Goal: Task Accomplishment & Management: Manage account settings

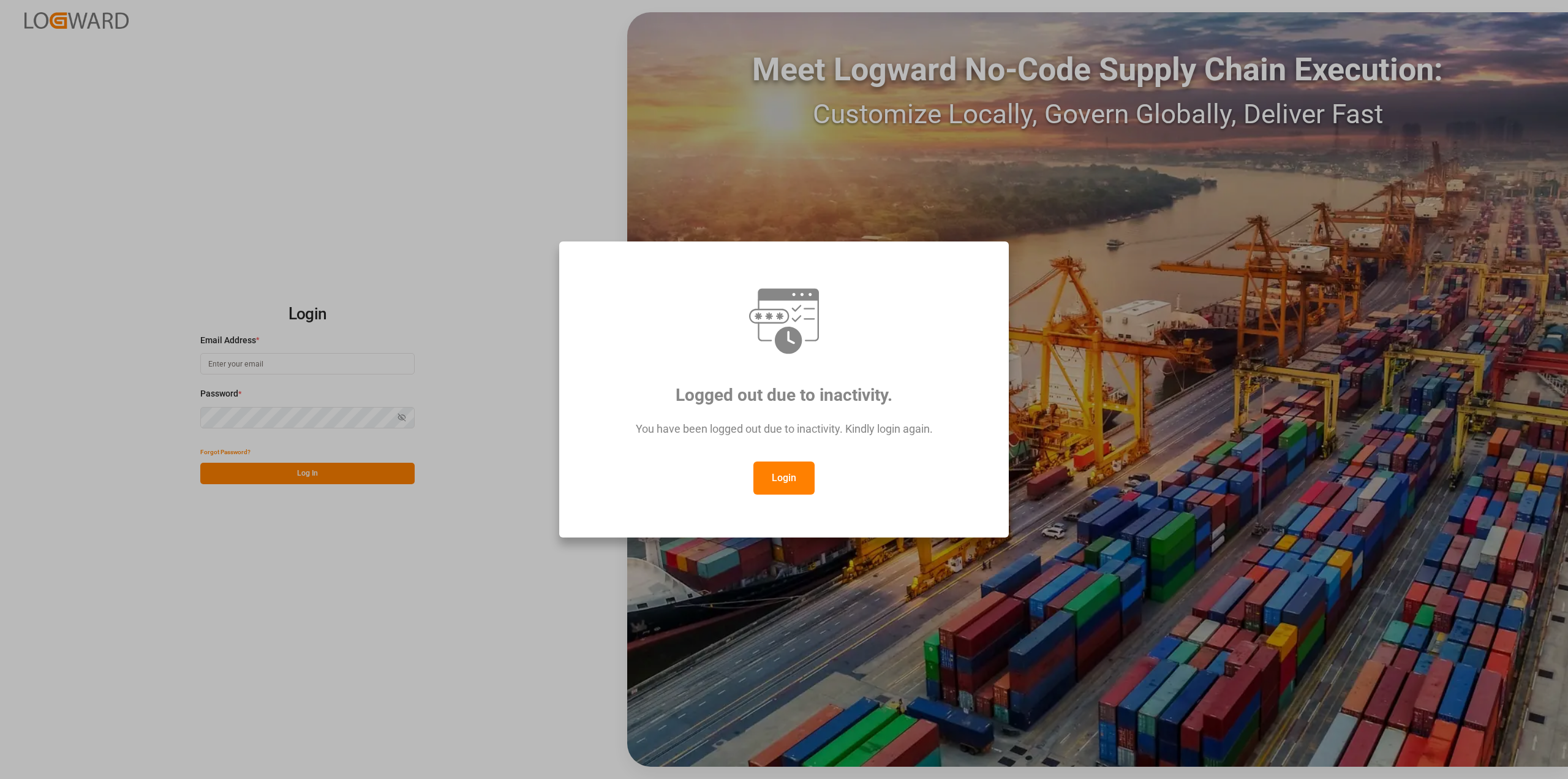
click at [790, 478] on button "Login" at bounding box center [784, 477] width 61 height 33
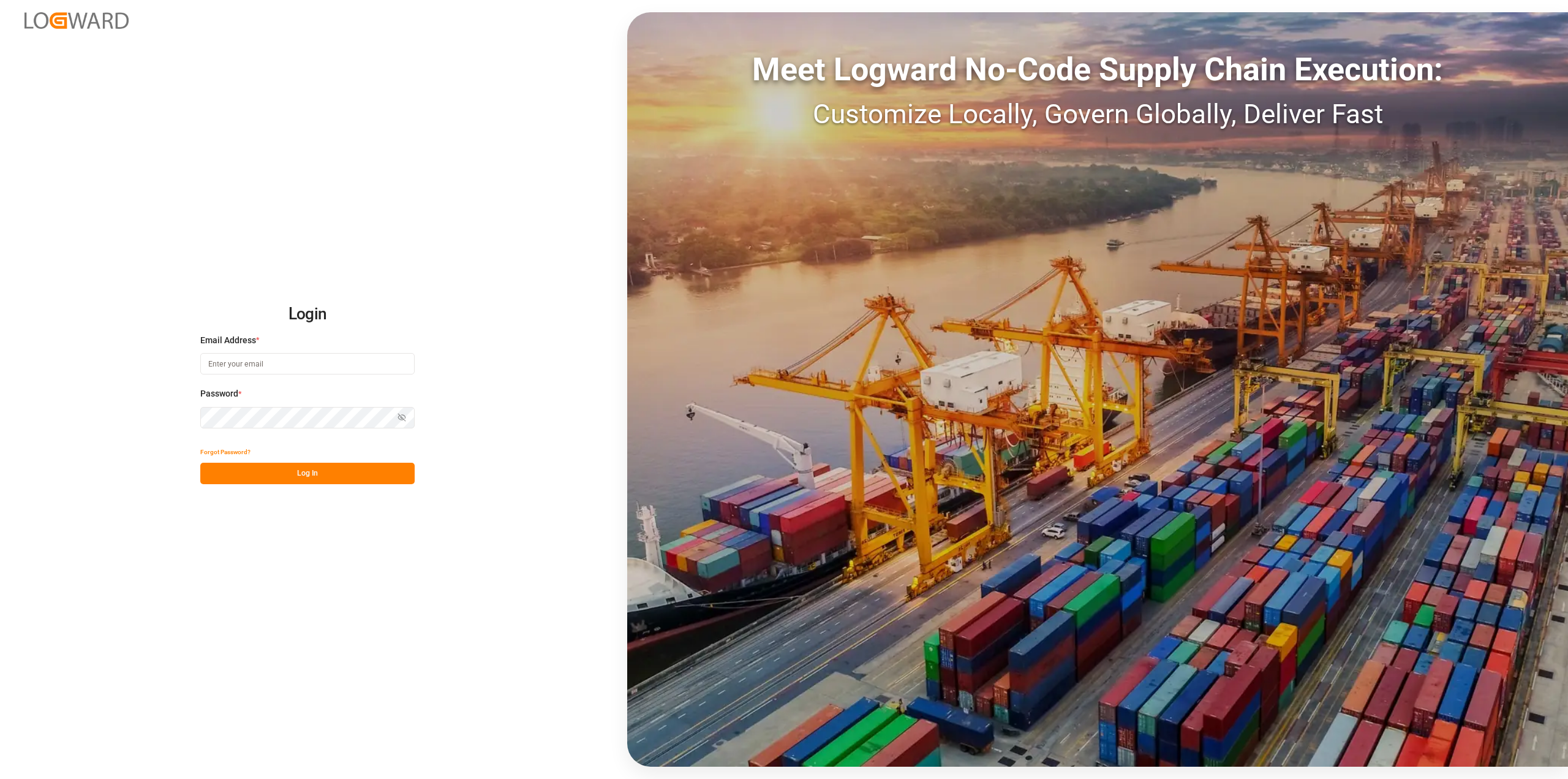
click at [280, 353] on input at bounding box center [307, 363] width 215 height 21
type input "[PERSON_NAME][EMAIL_ADDRESS][PERSON_NAME][DOMAIN_NAME]"
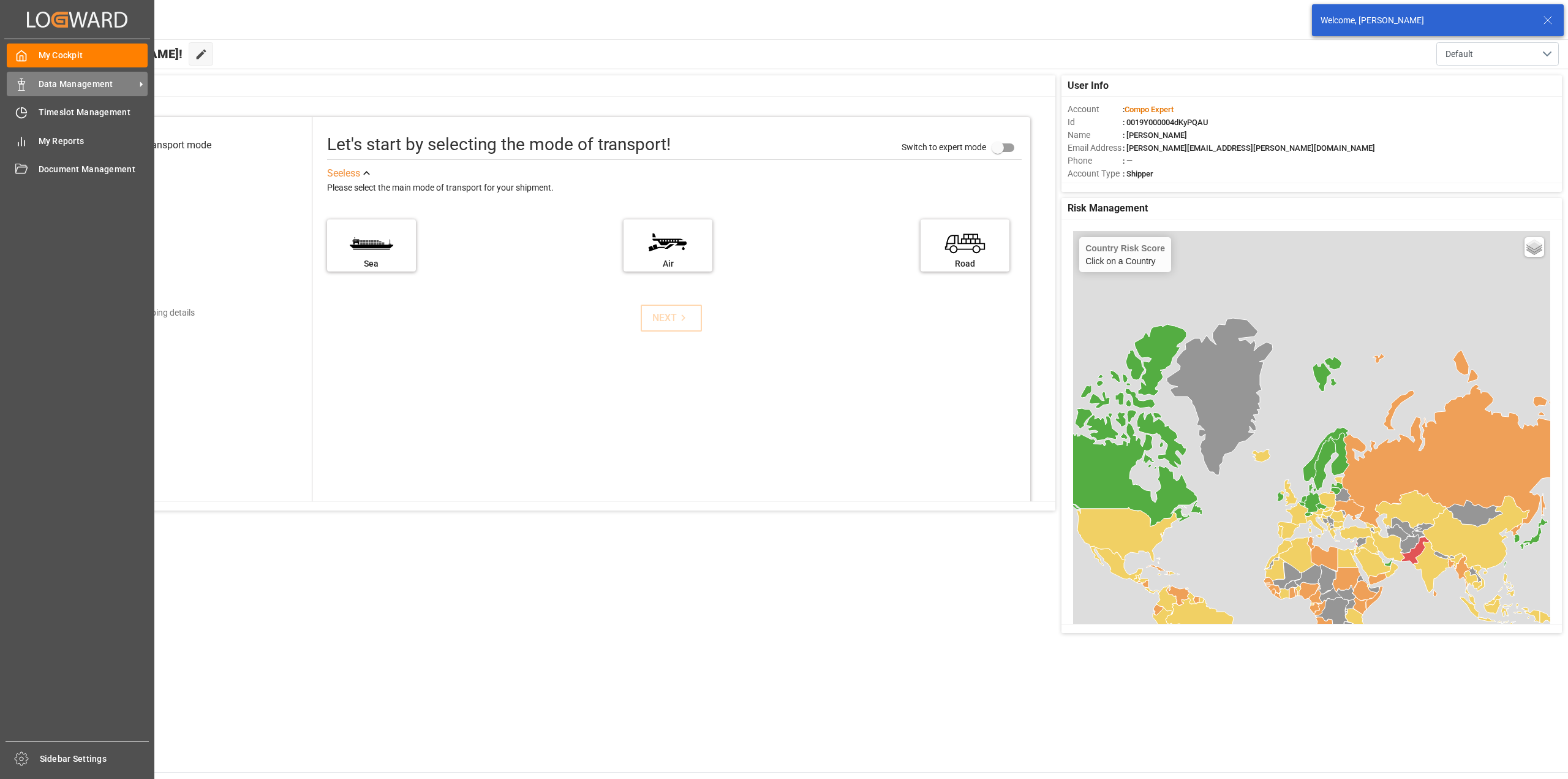
click at [41, 84] on span "Data Management" at bounding box center [86, 85] width 97 height 13
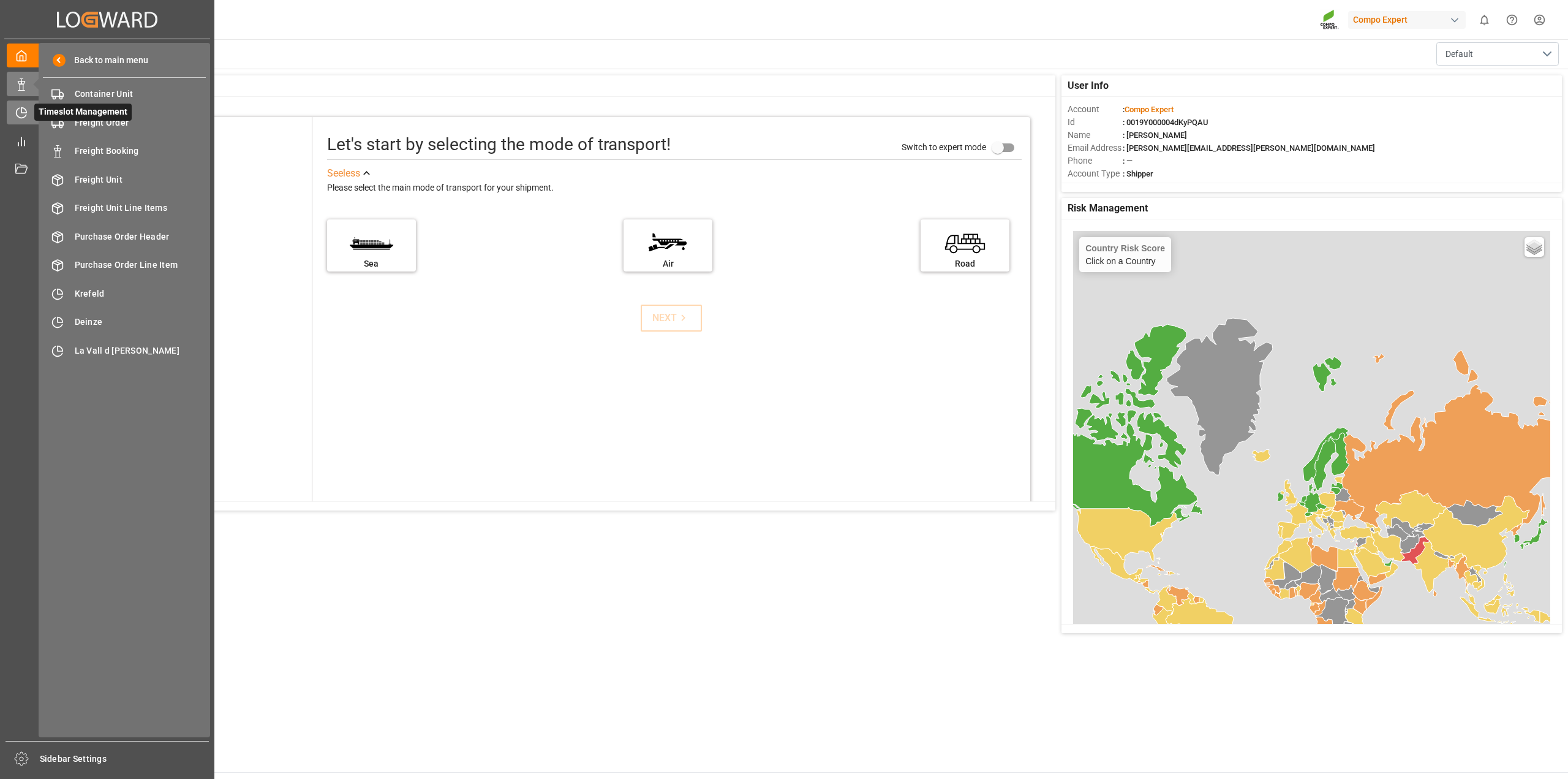
click at [22, 108] on icon at bounding box center [21, 112] width 12 height 12
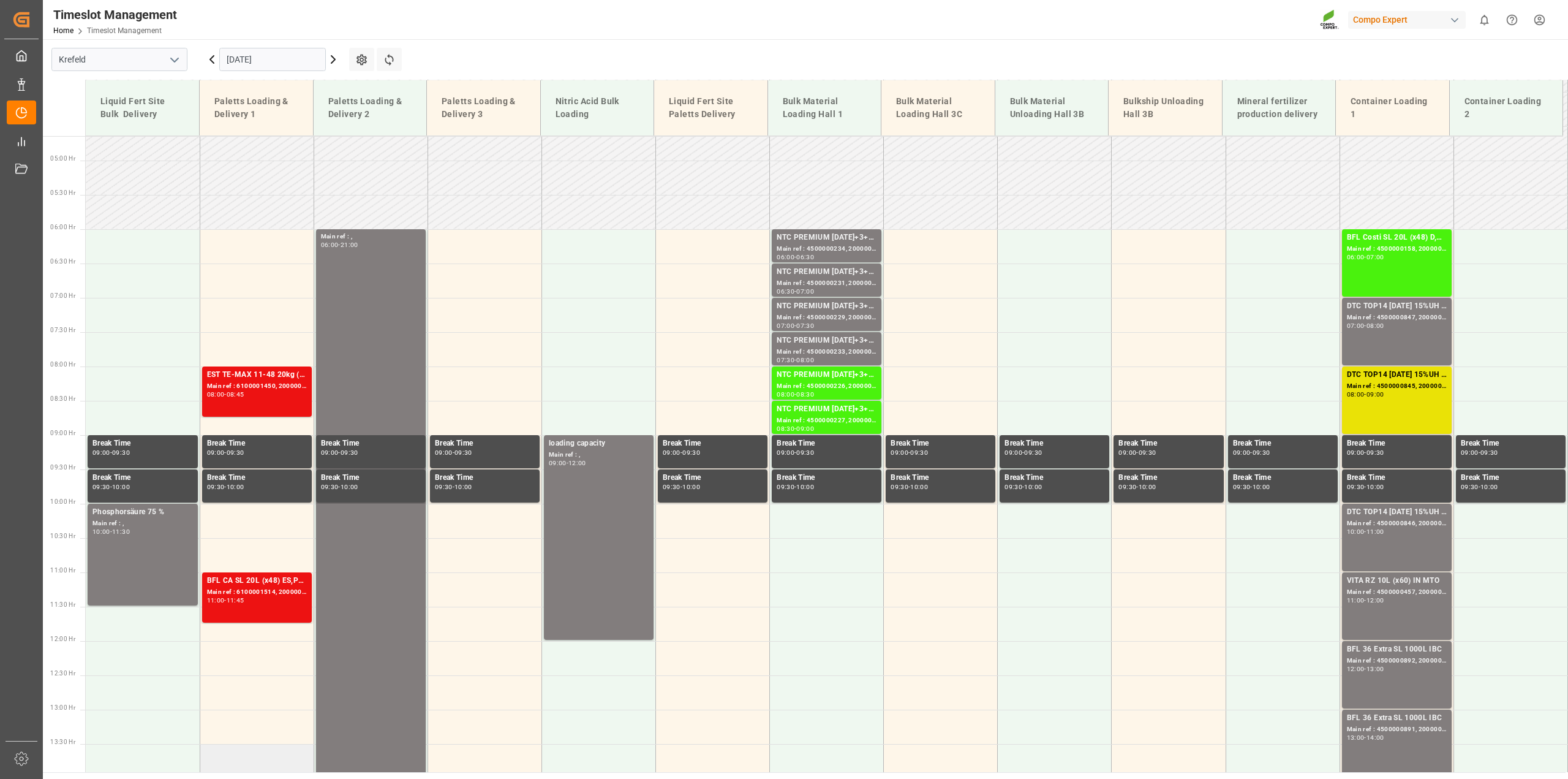
scroll to position [316, 0]
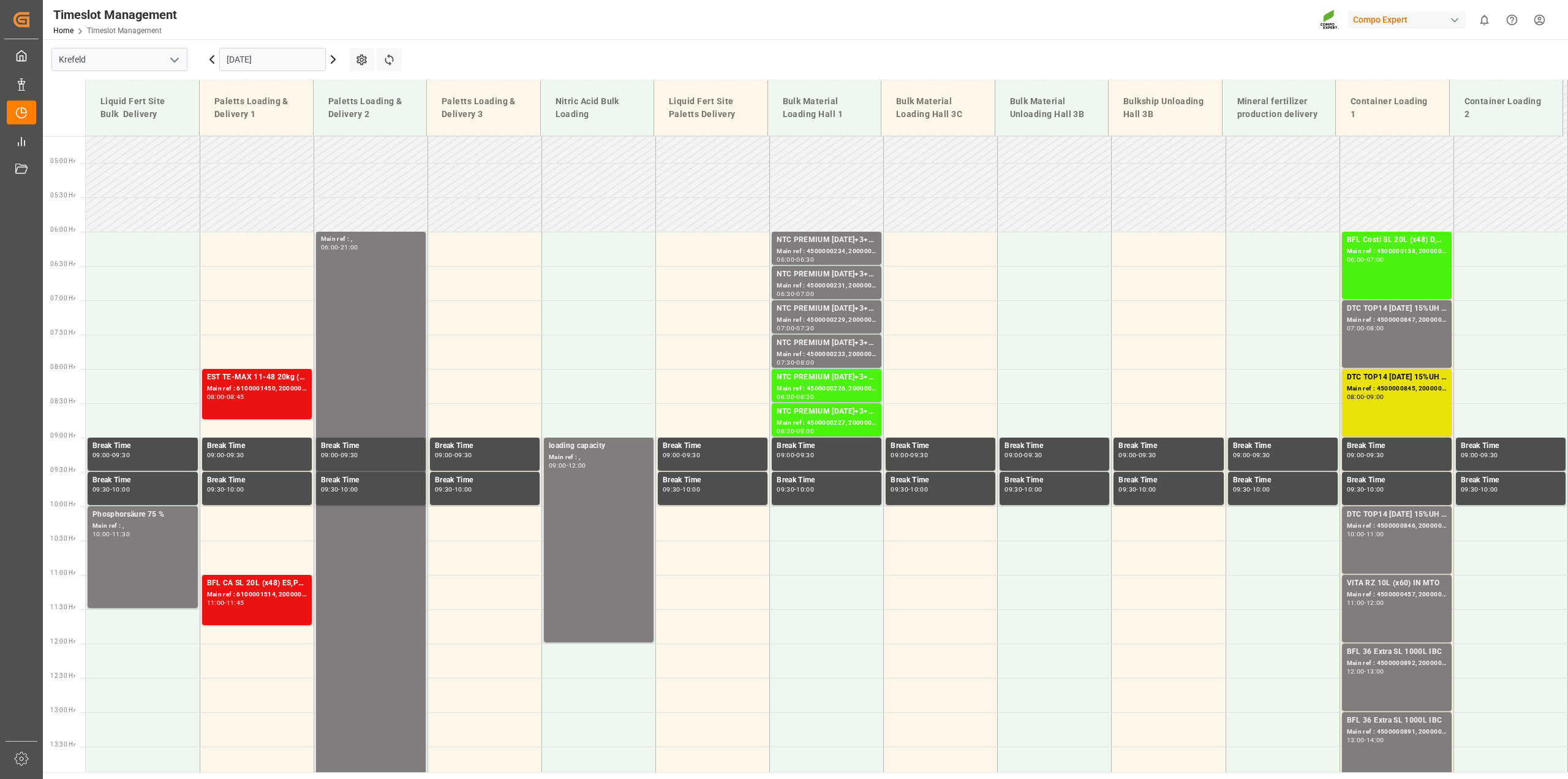
click at [210, 56] on icon at bounding box center [212, 59] width 15 height 15
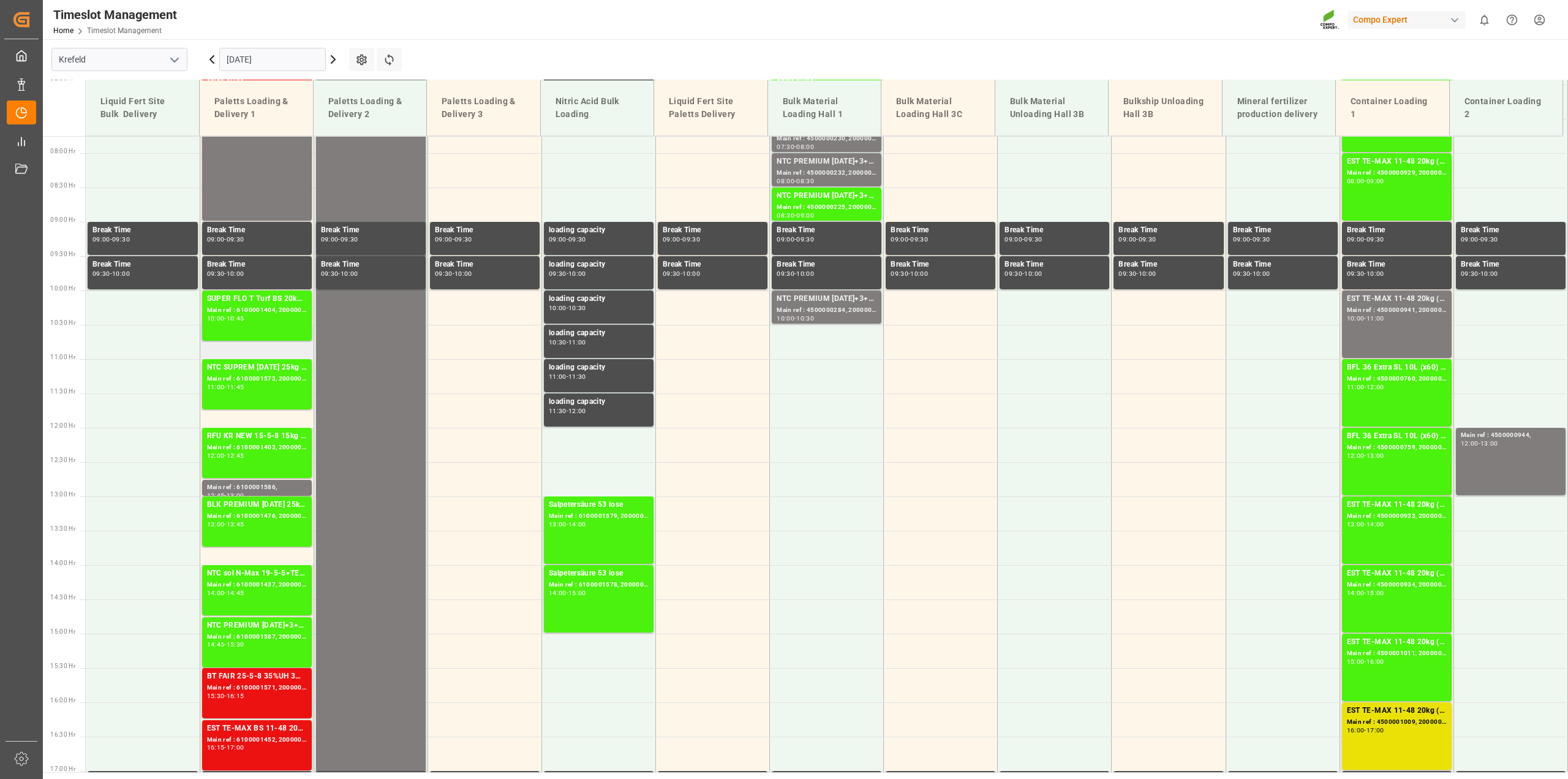
scroll to position [622, 0]
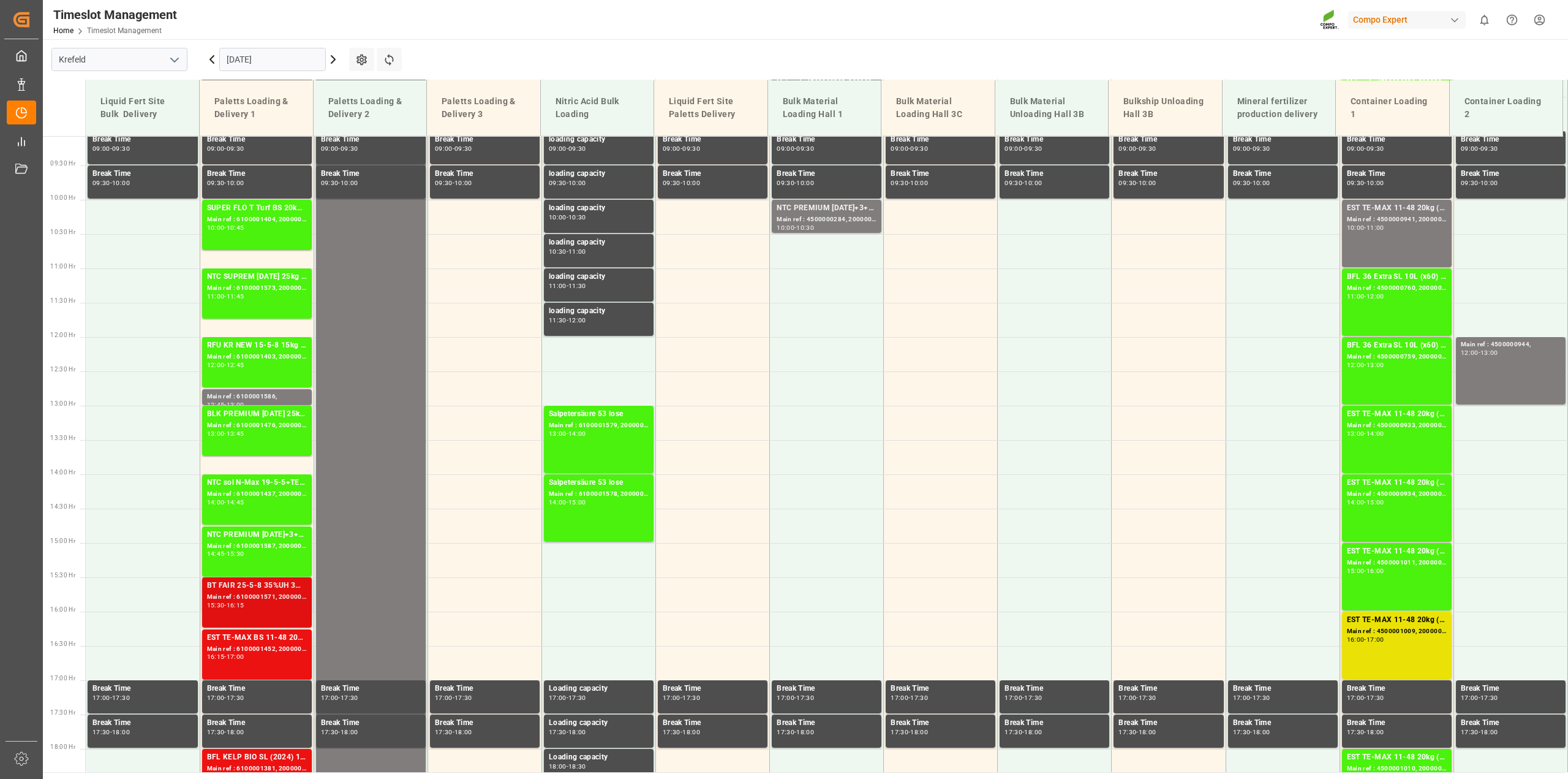
click at [231, 610] on div "BT FAIR 25-5-8 35%UH 3M 25kg (x40) INTNTC PREMIUM [DATE]+3+TE 600kg BBNTC PREMI…" at bounding box center [257, 603] width 100 height 46
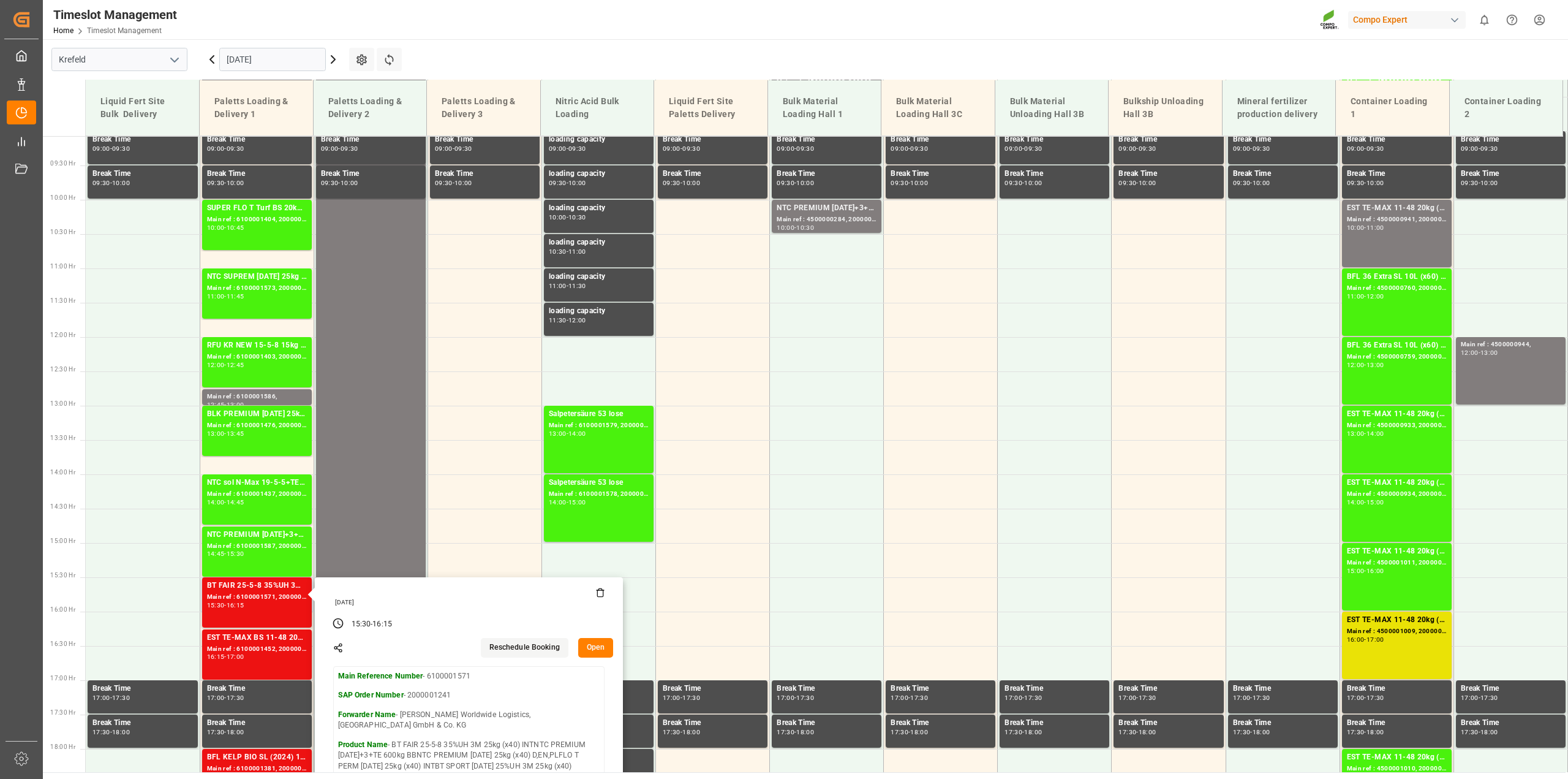
click at [593, 650] on button "Open" at bounding box center [596, 647] width 36 height 20
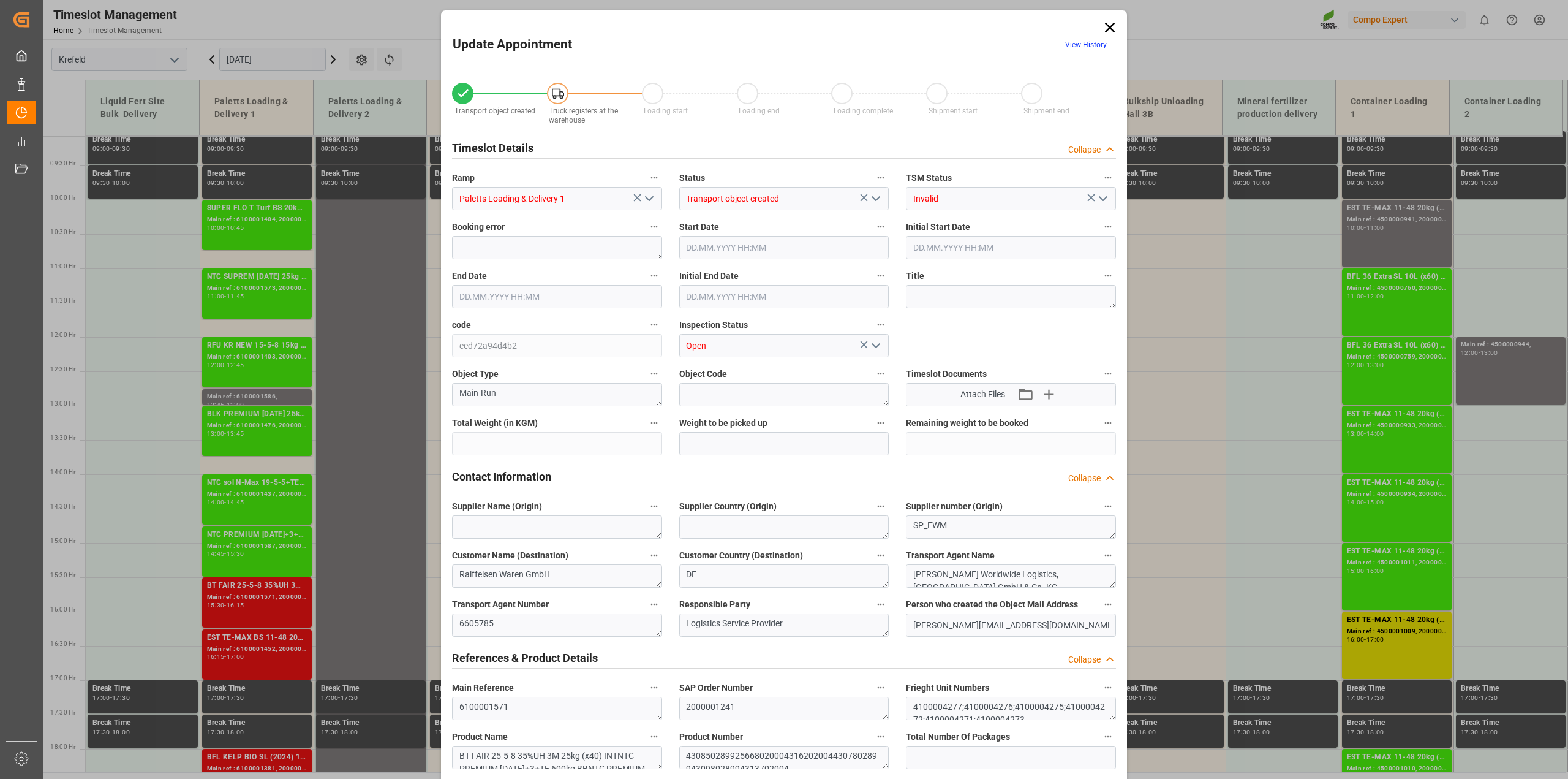
type input "21682.4"
type input "-21682.4"
type input "0"
type input "[DATE] 15:30"
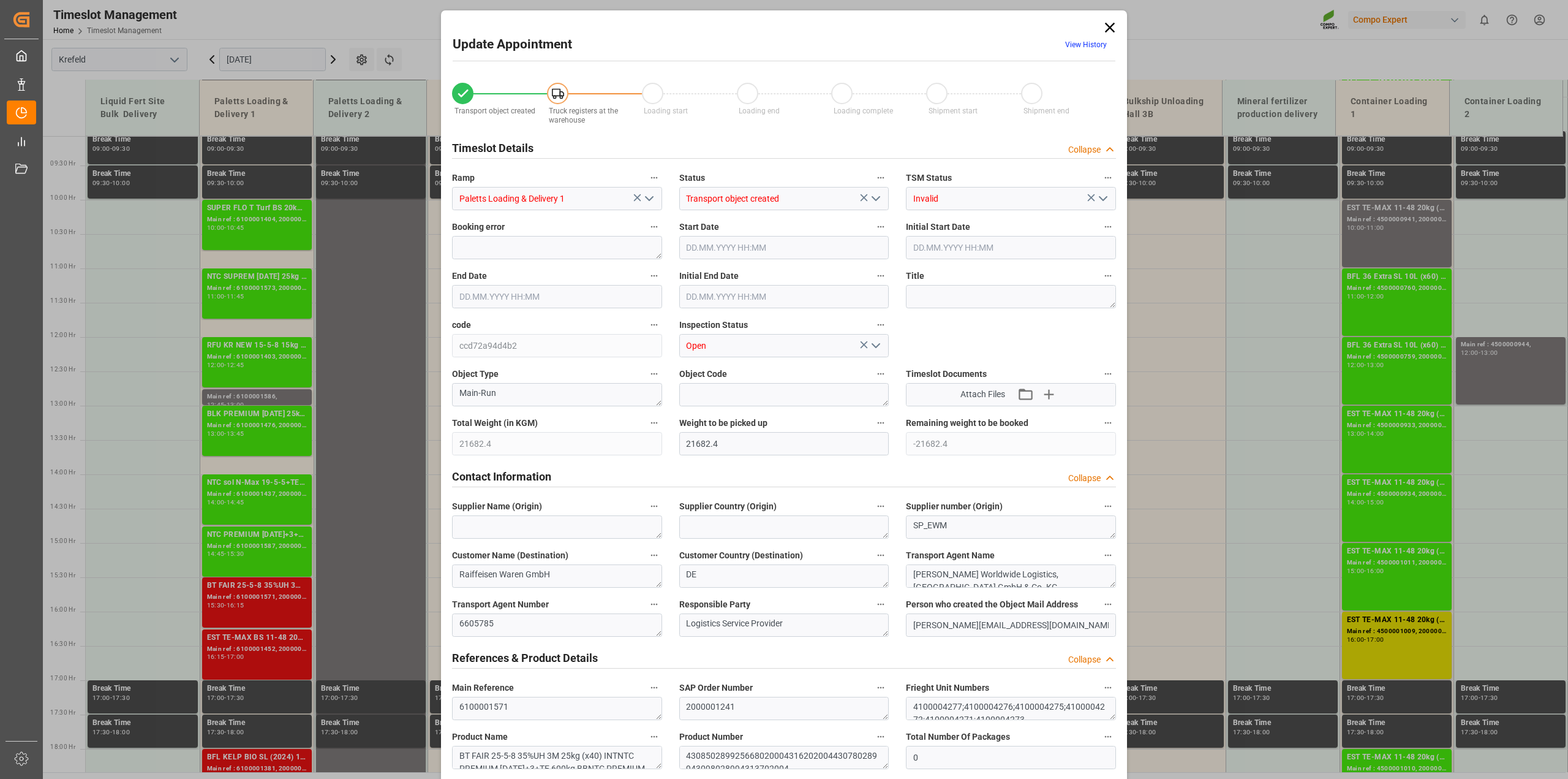
type input "[DATE] 15:30"
type input "[DATE] 16:15"
type input "[DATE] 16:00"
type input "[DATE] 10:14"
type input "[DATE] 10:51"
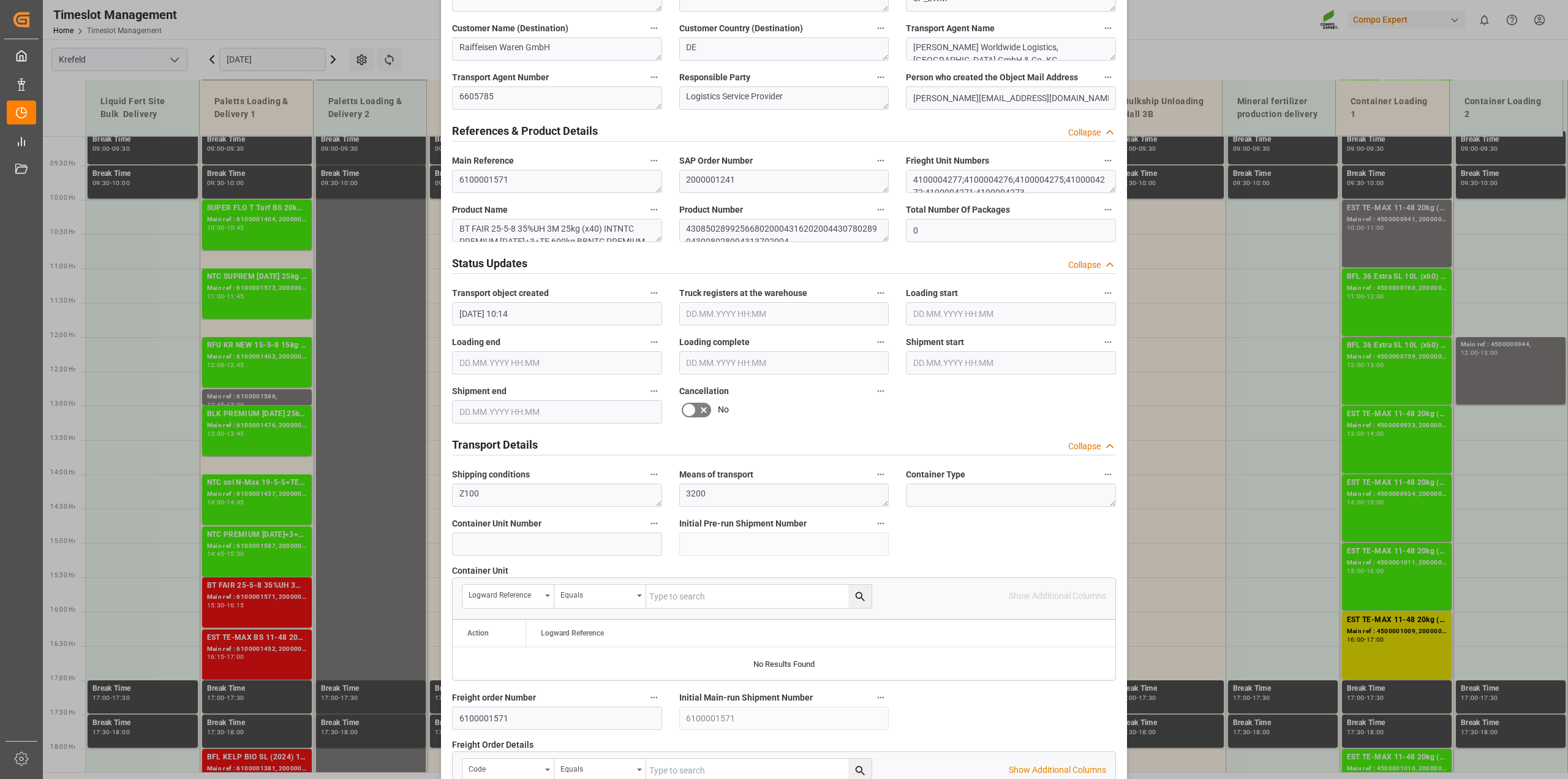
scroll to position [536, 0]
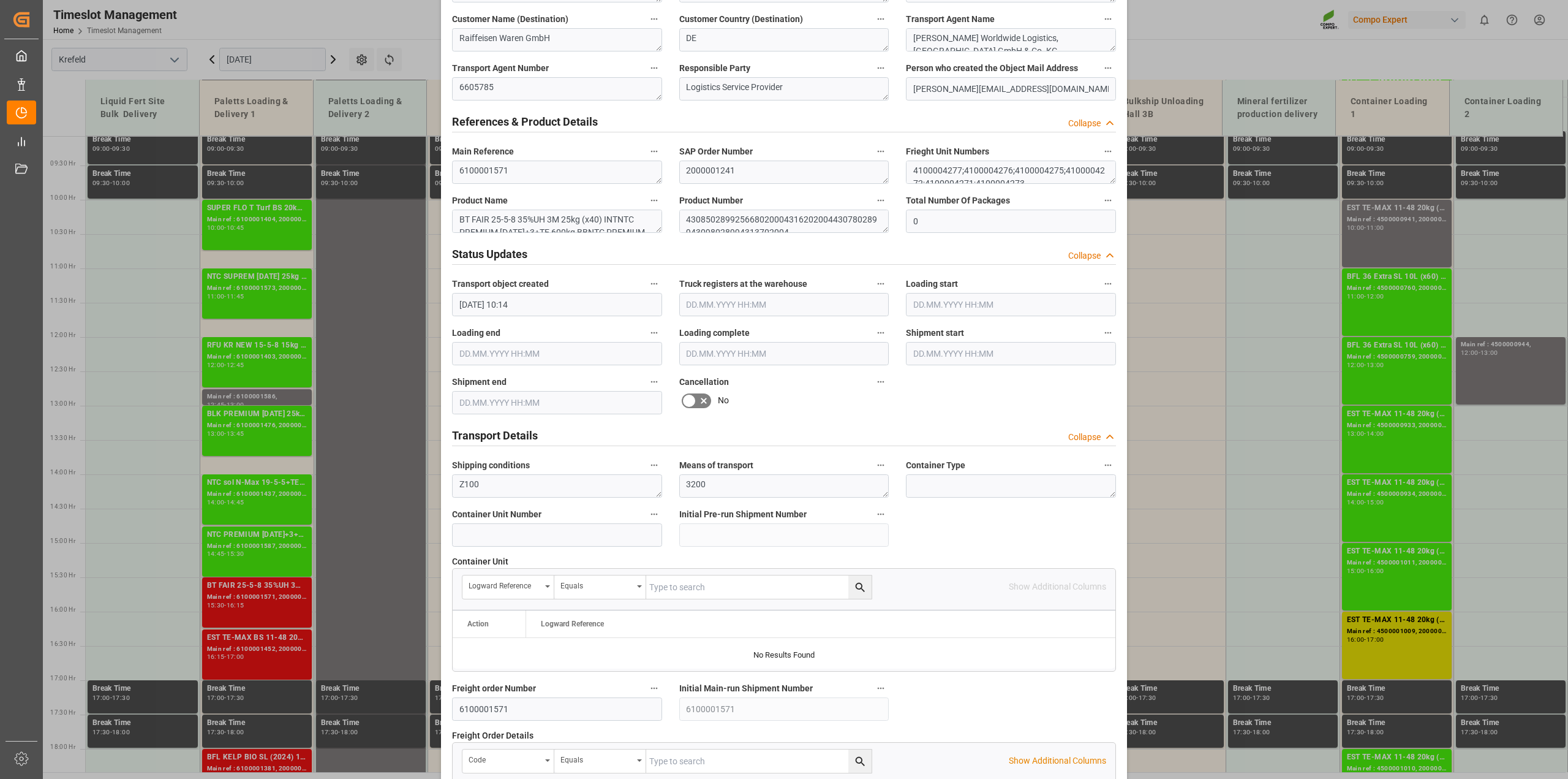
click at [699, 395] on icon at bounding box center [704, 401] width 15 height 15
click at [0, 0] on input "checkbox" at bounding box center [0, 0] width 0 height 0
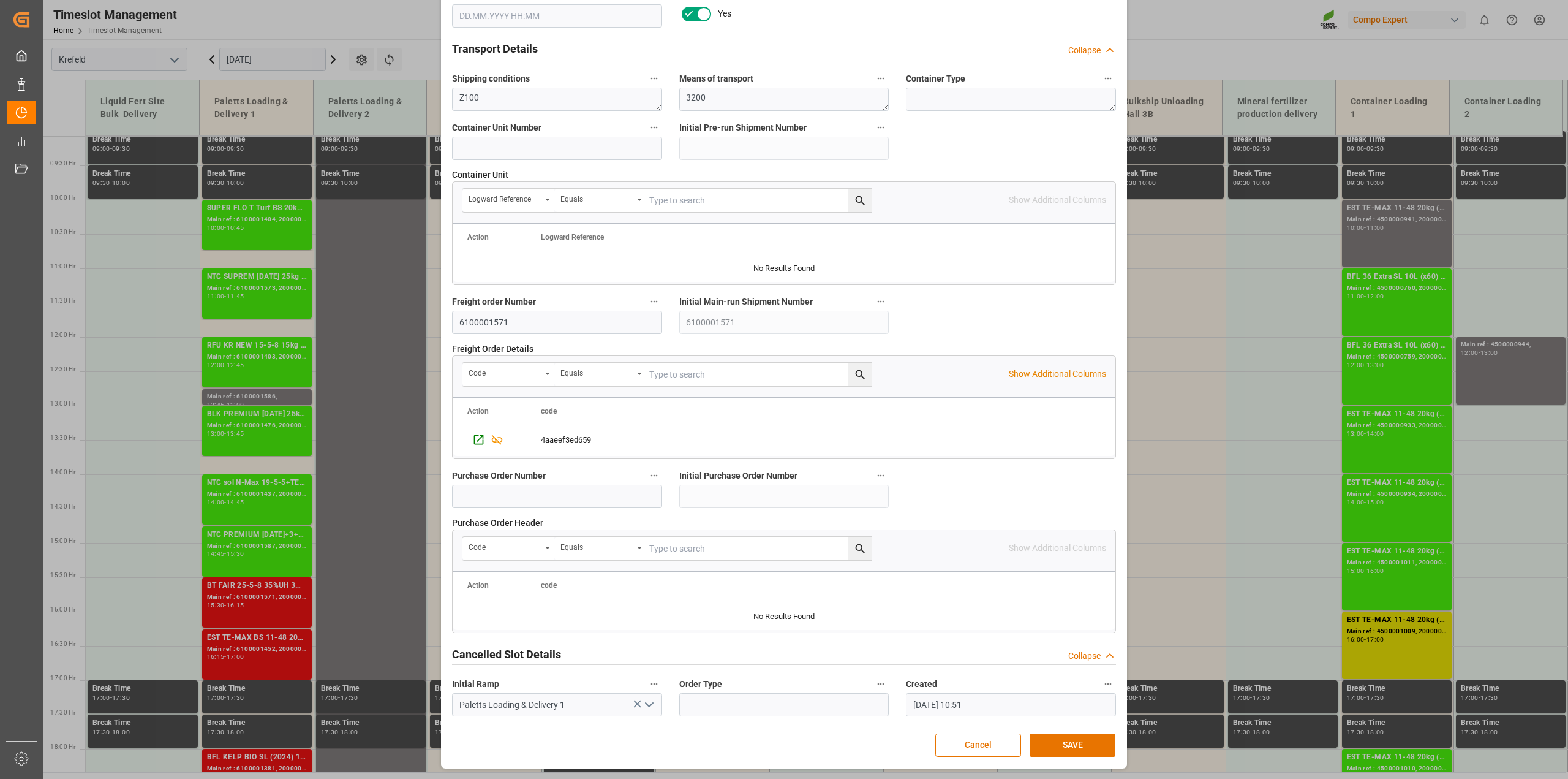
scroll to position [923, 0]
click at [1067, 751] on button "SAVE" at bounding box center [1072, 745] width 85 height 24
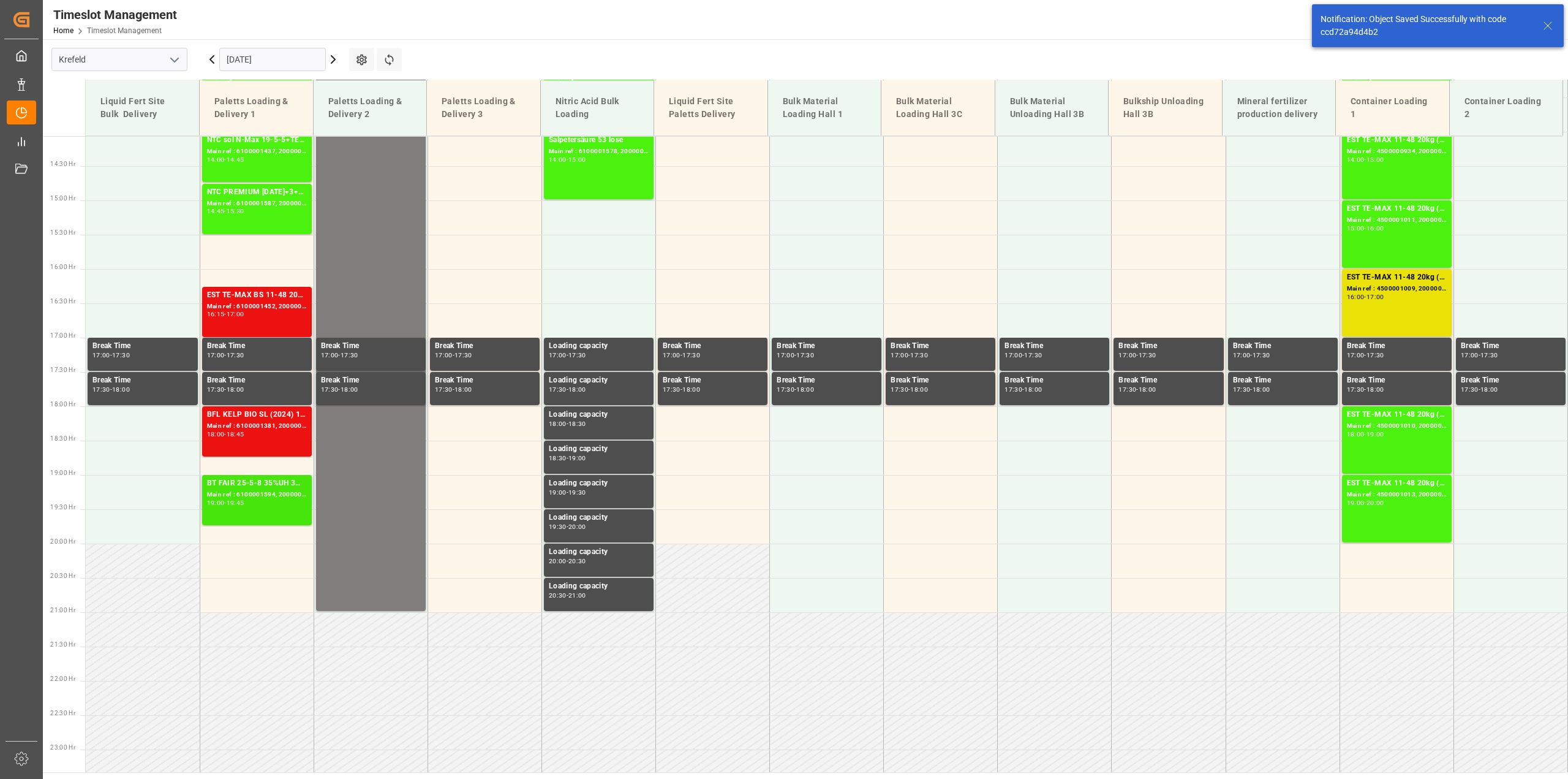
scroll to position [965, 0]
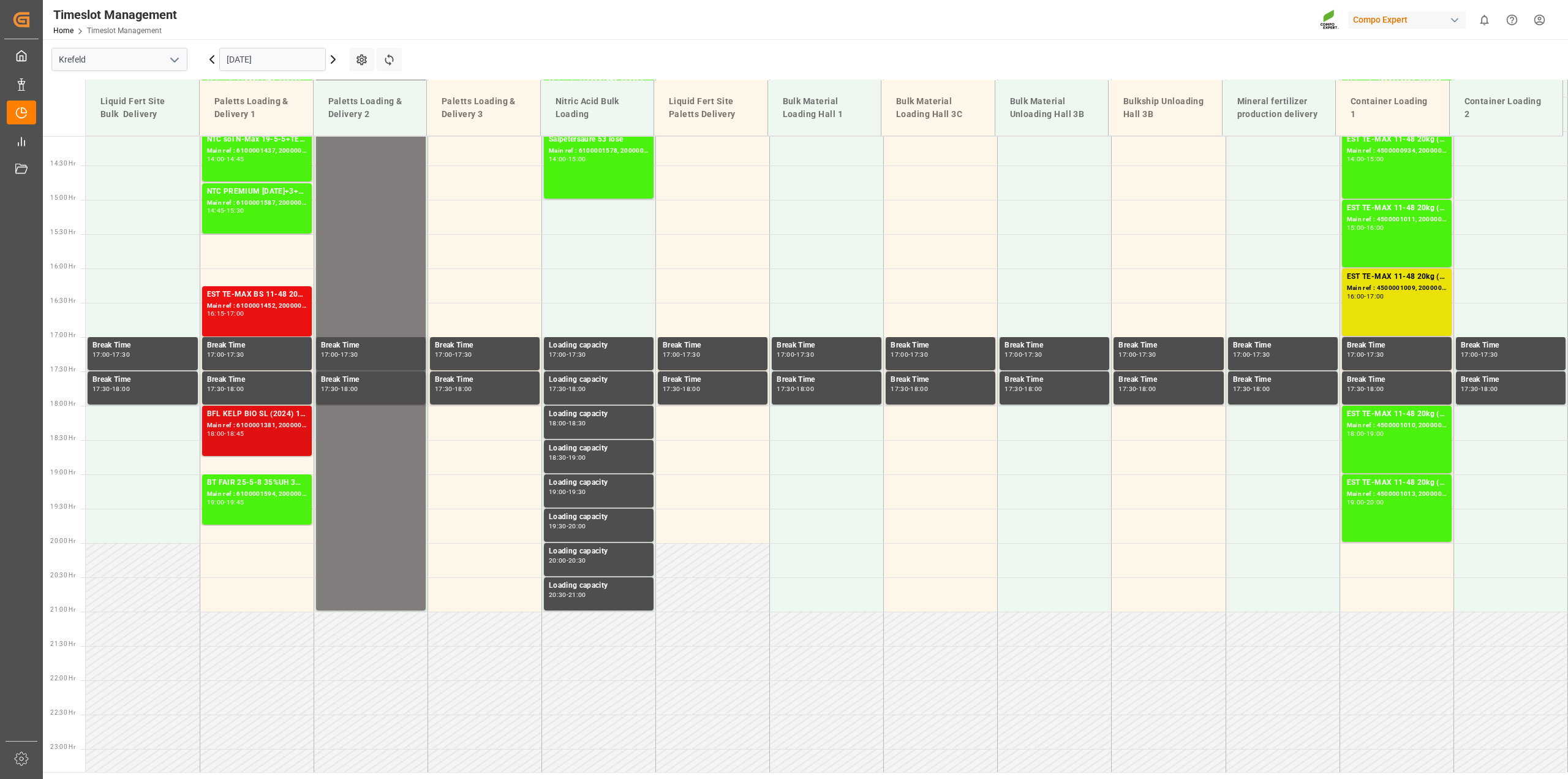
click at [262, 424] on div "Main ref : 6100001381, 2000000633" at bounding box center [257, 425] width 100 height 11
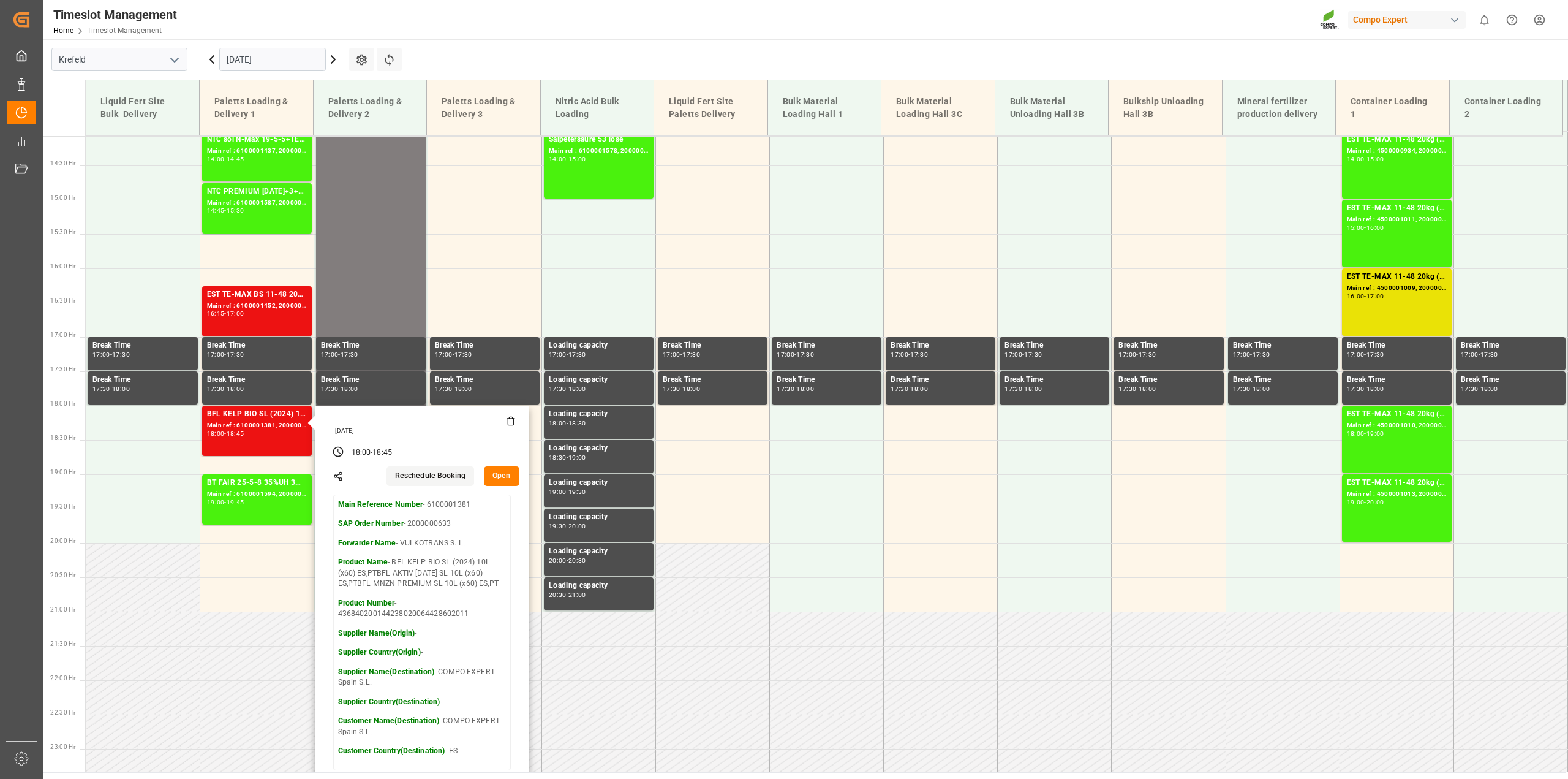
click at [499, 473] on button "Open" at bounding box center [502, 476] width 36 height 20
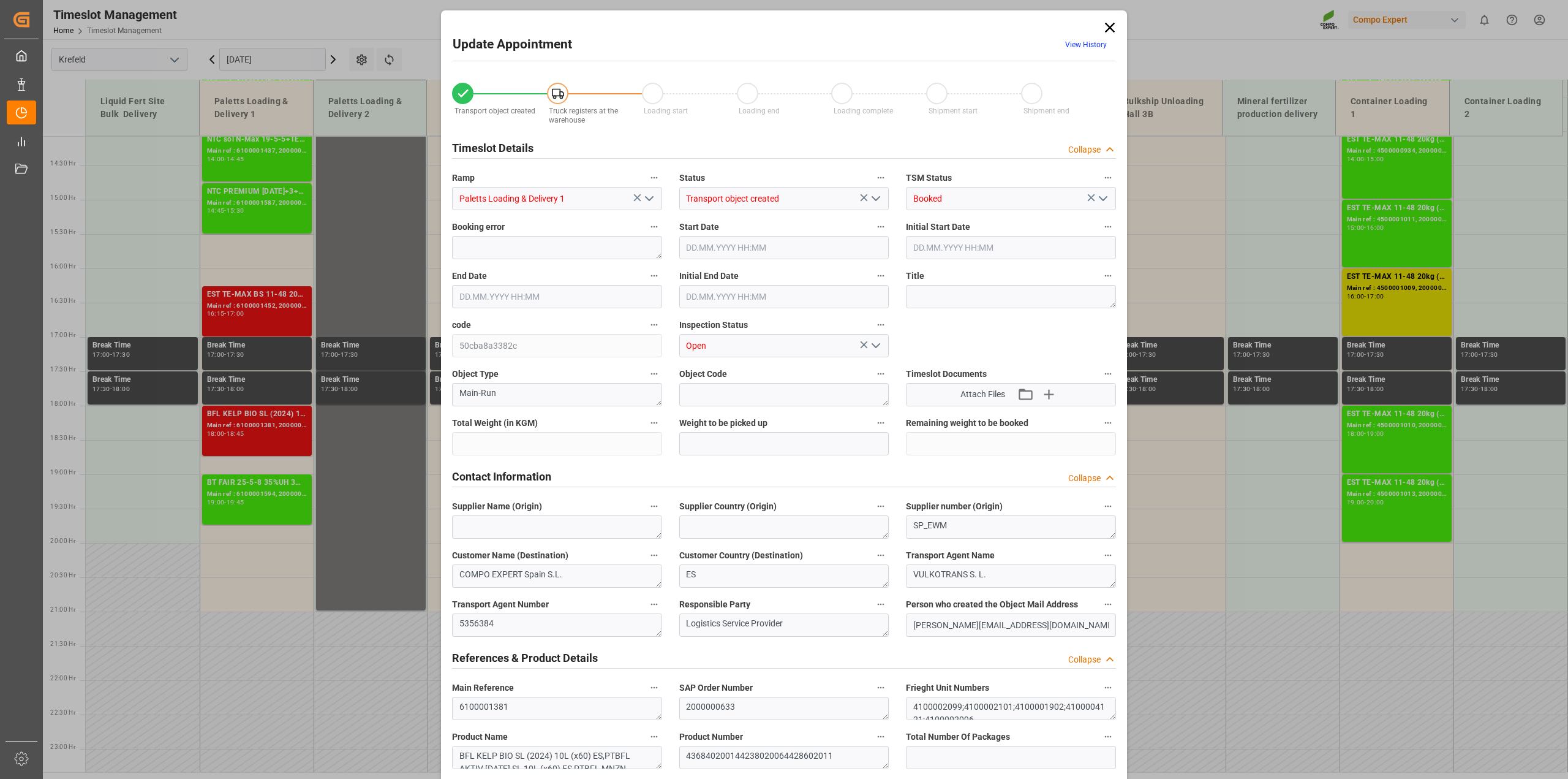
type input "23124"
type input "0"
type input "[DATE] 18:00"
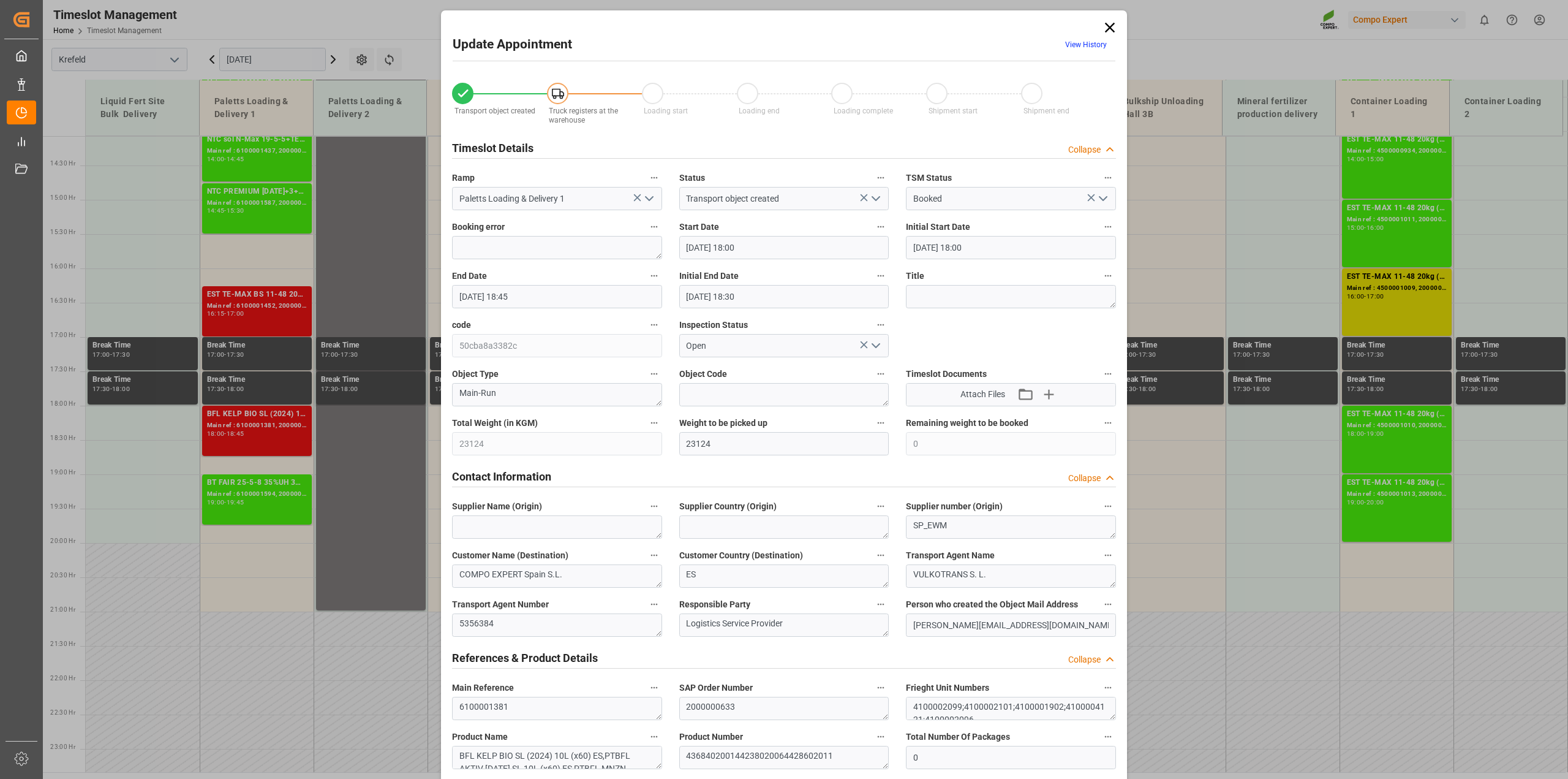
type input "[DATE] 18:00"
type input "[DATE] 18:45"
type input "[DATE] 18:30"
type input "[DATE] 13:50"
type input "[DATE] 06:26"
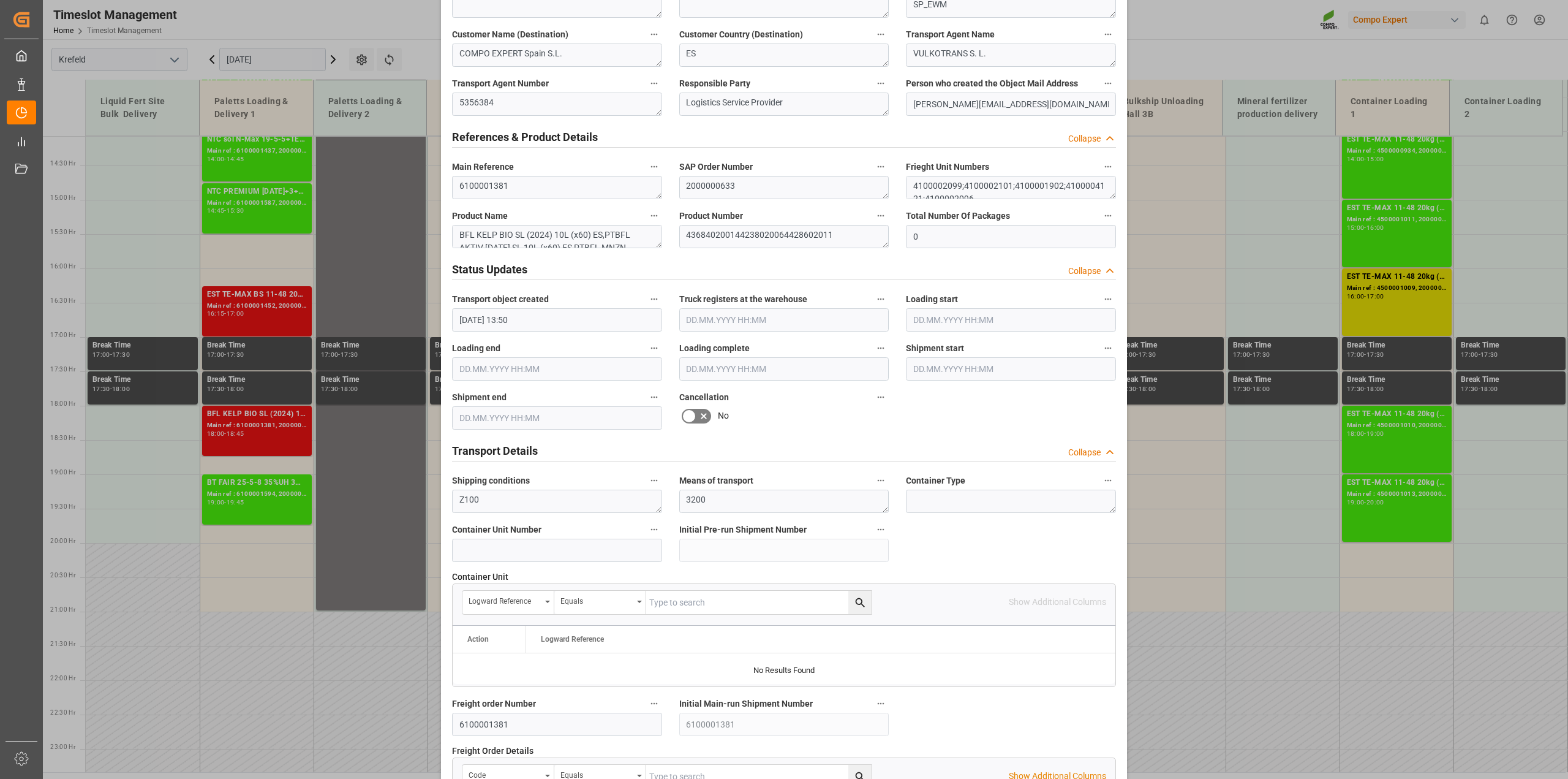
scroll to position [766, 0]
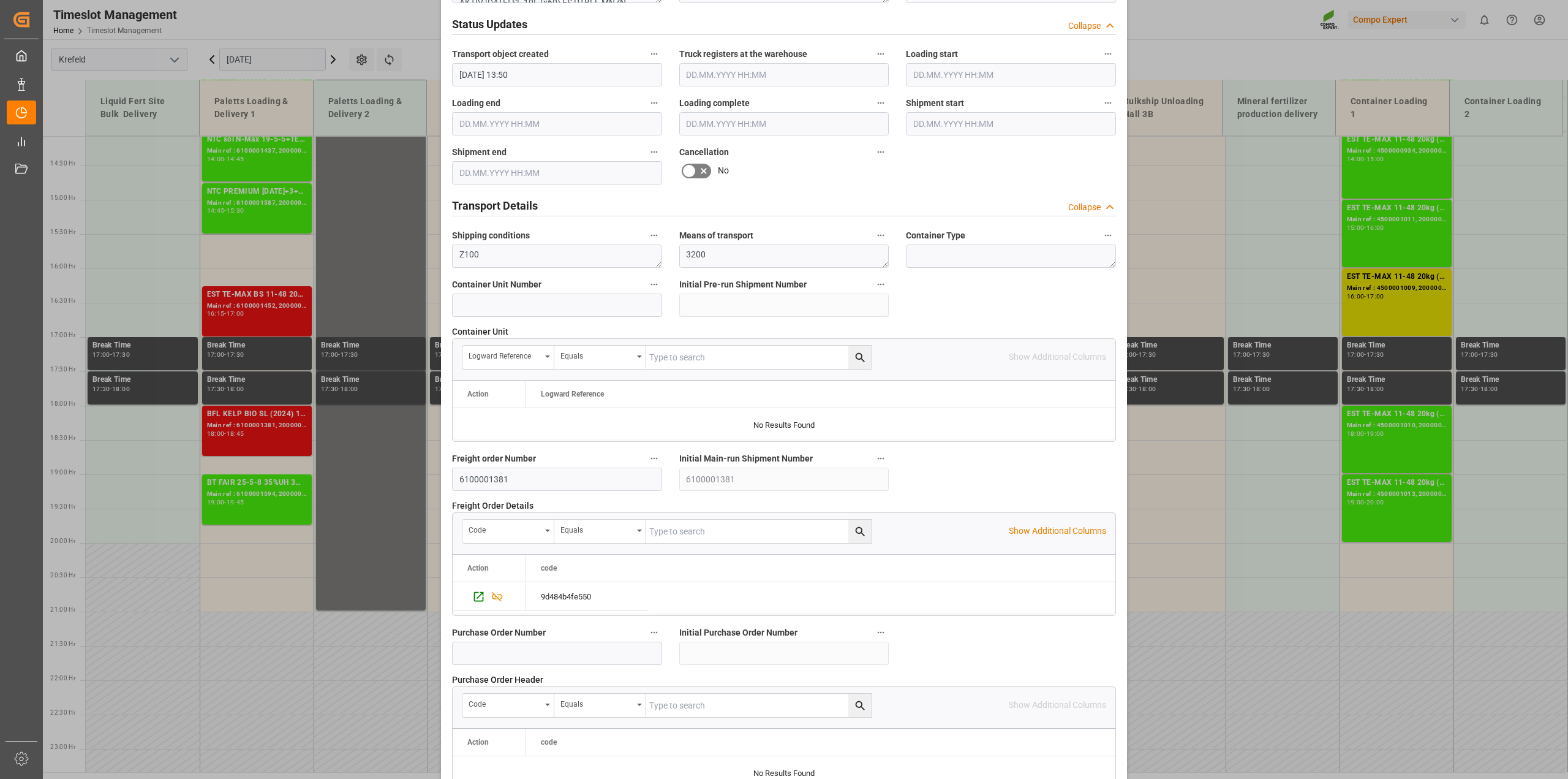
click at [703, 172] on icon at bounding box center [704, 171] width 7 height 7
click at [0, 0] on input "checkbox" at bounding box center [0, 0] width 0 height 0
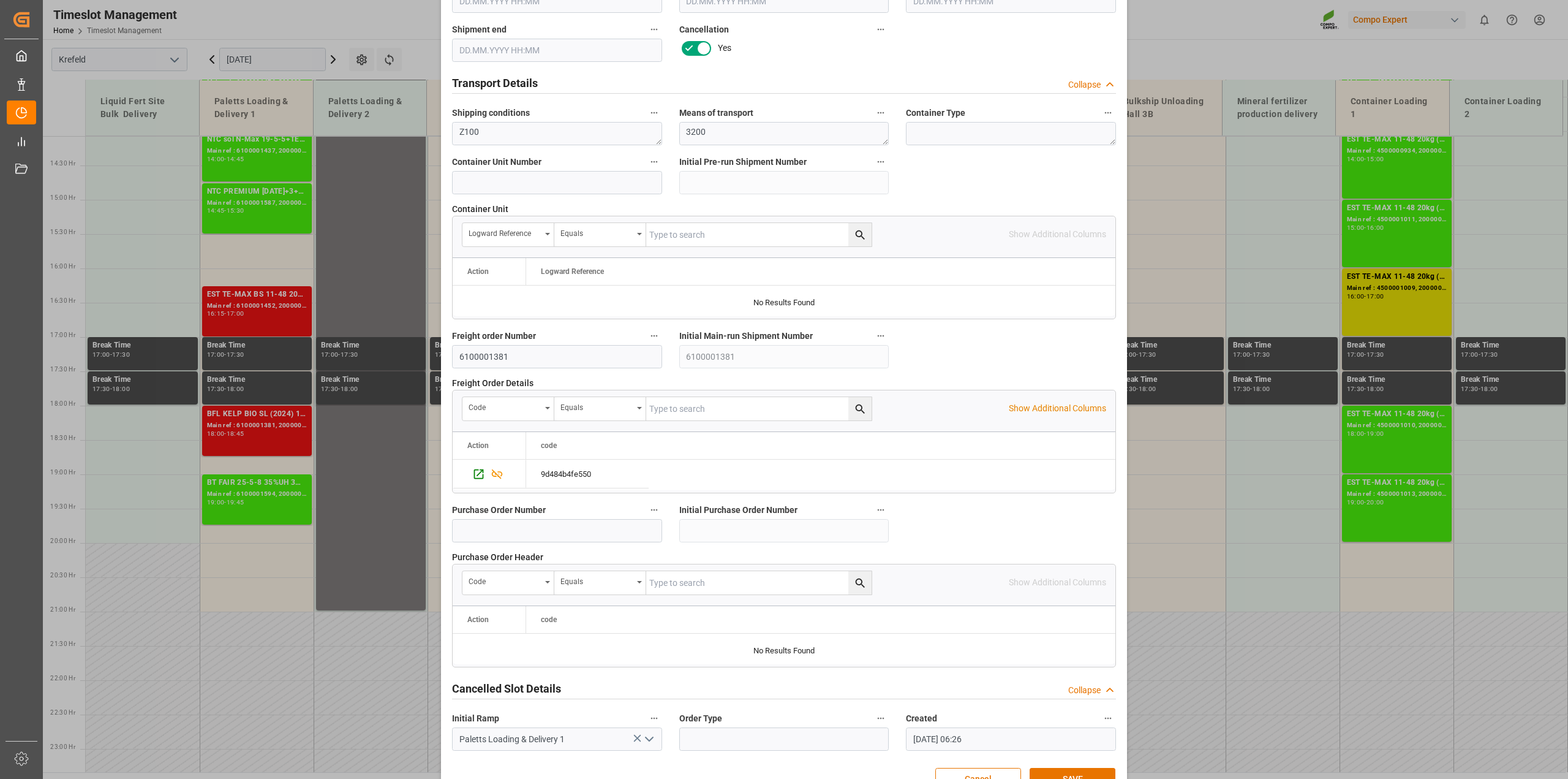
scroll to position [923, 0]
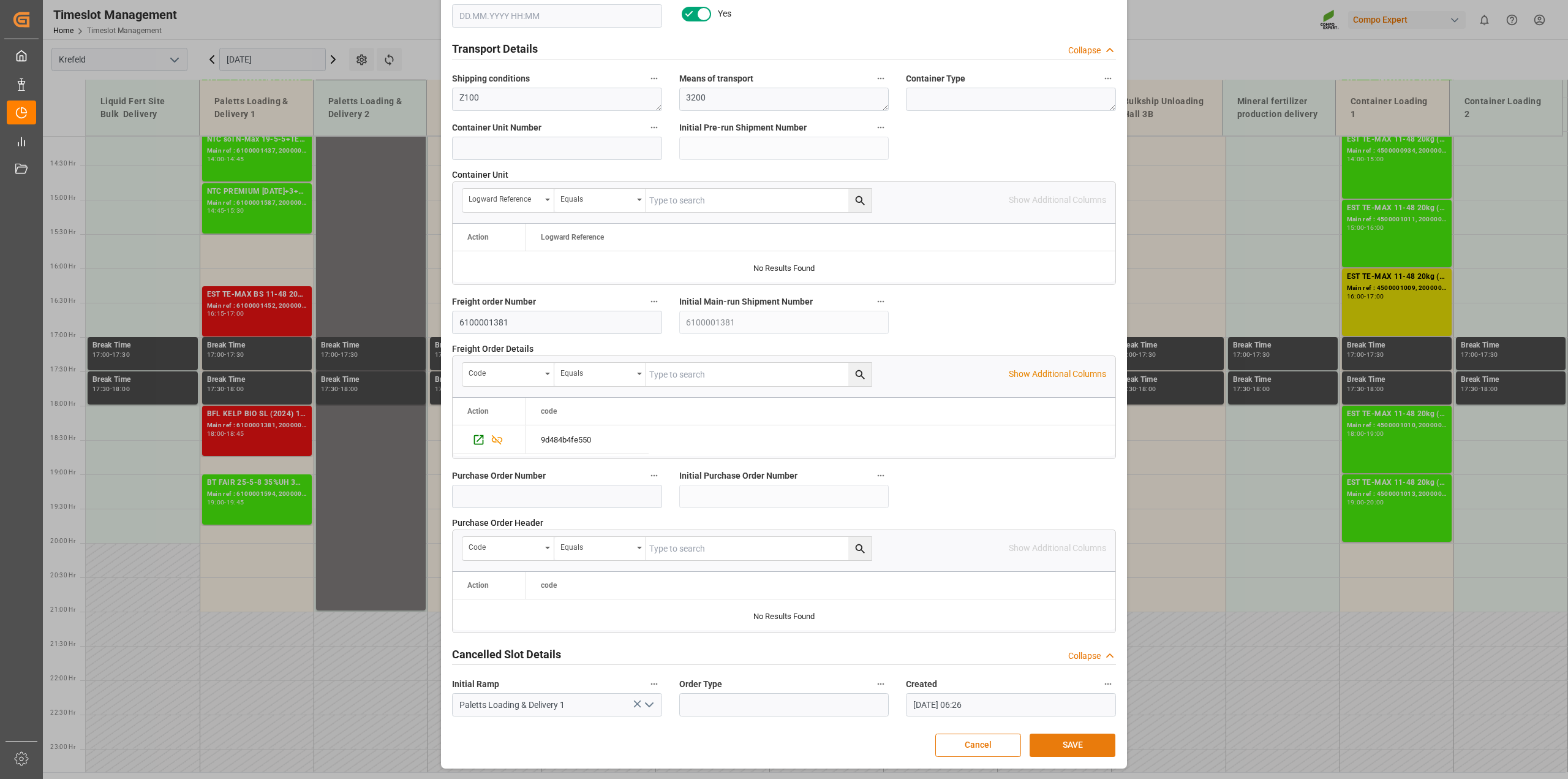
click at [1097, 733] on div "Cancel SAVE" at bounding box center [784, 745] width 662 height 24
click at [1054, 752] on button "SAVE" at bounding box center [1072, 745] width 85 height 24
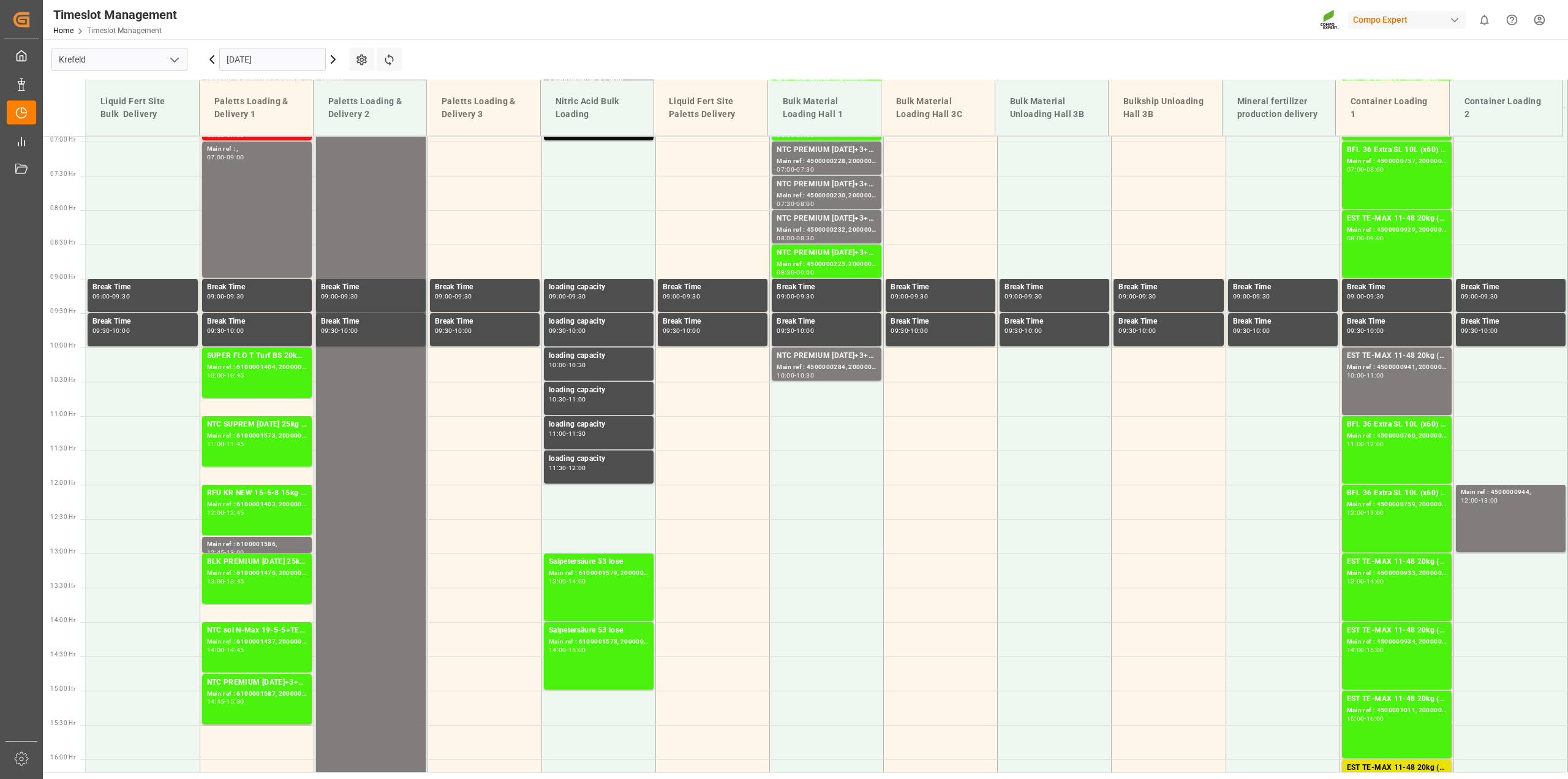
scroll to position [245, 0]
